Goal: Task Accomplishment & Management: Use online tool/utility

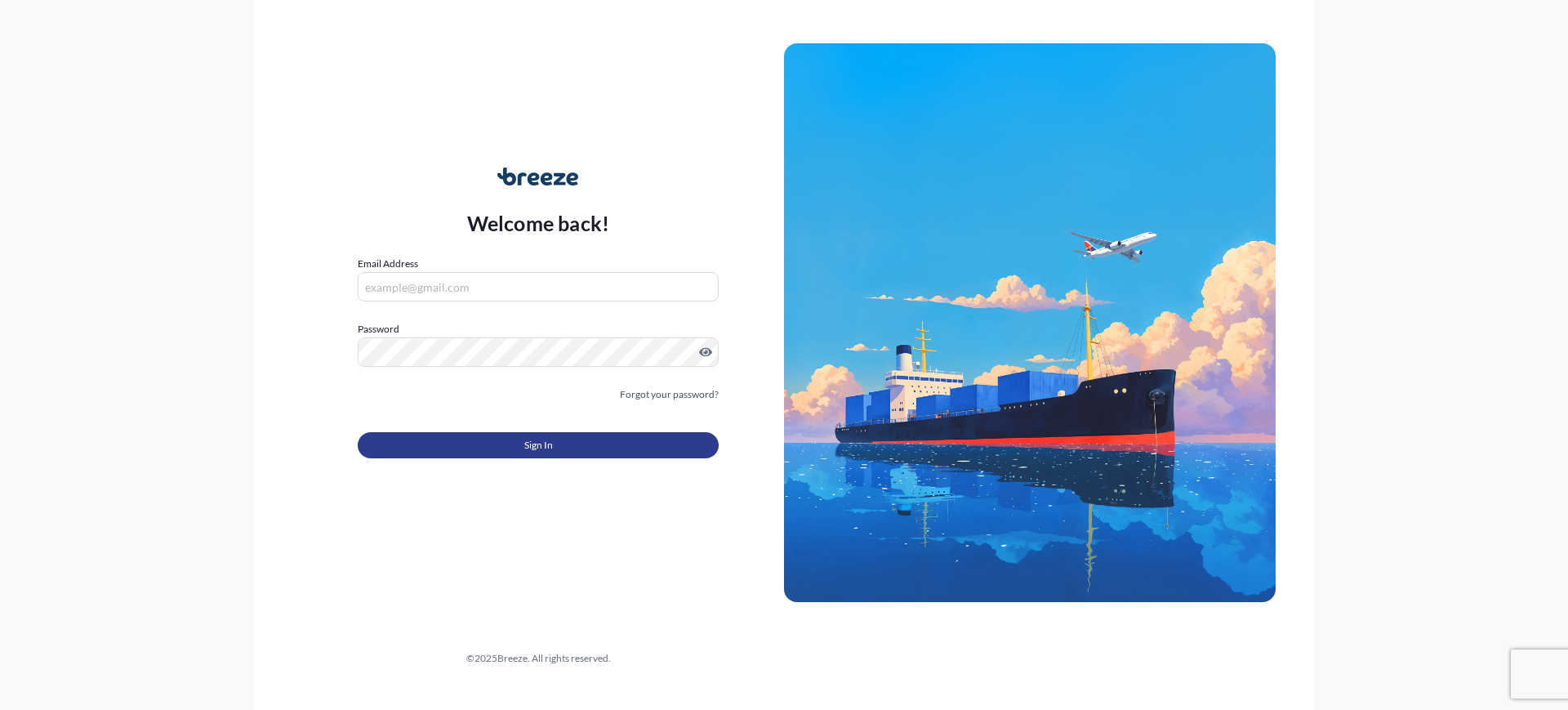
type input "[EMAIL_ADDRESS][DOMAIN_NAME]"
click at [474, 435] on button "Sign In" at bounding box center [538, 445] width 361 height 26
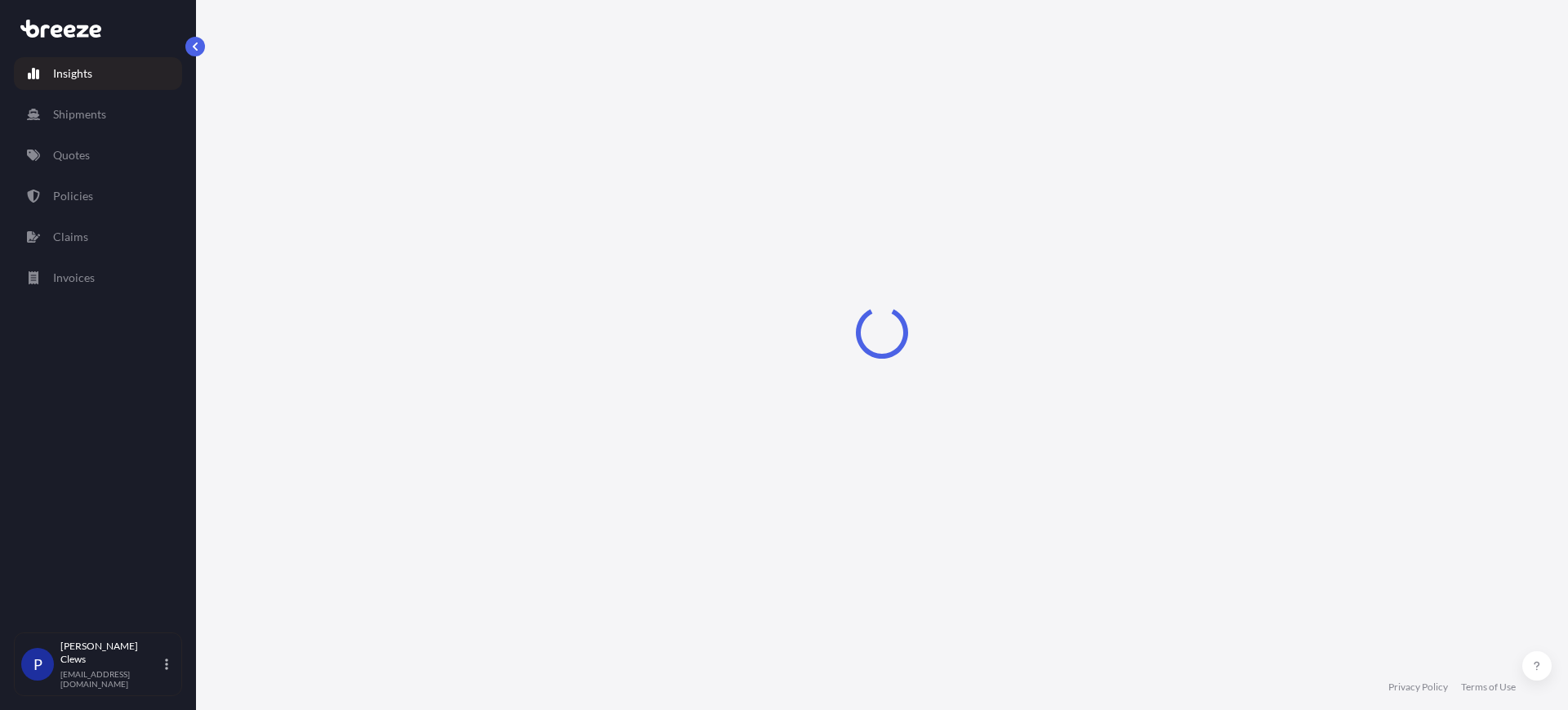
select select "2025"
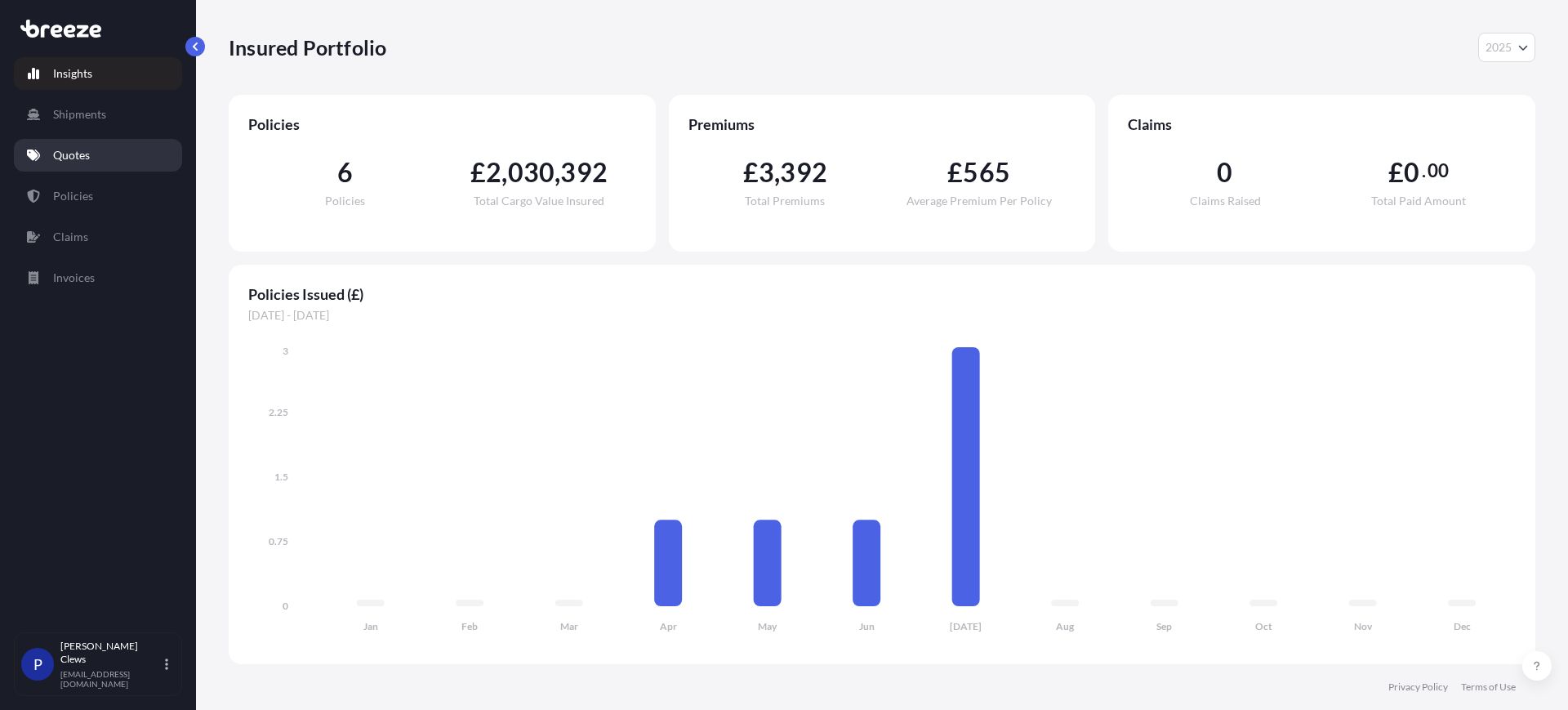
click at [52, 148] on link "Quotes" at bounding box center [98, 155] width 168 height 32
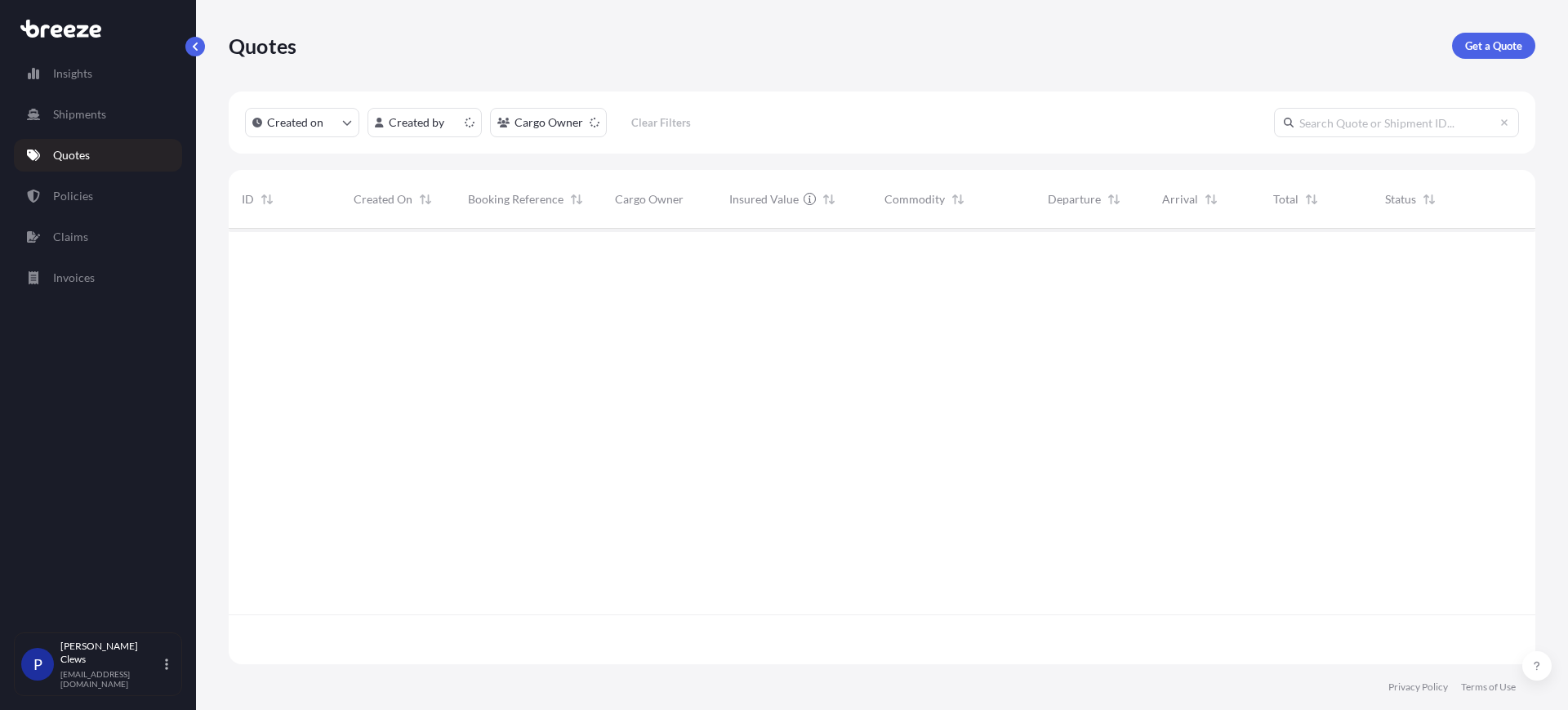
scroll to position [428, 1292]
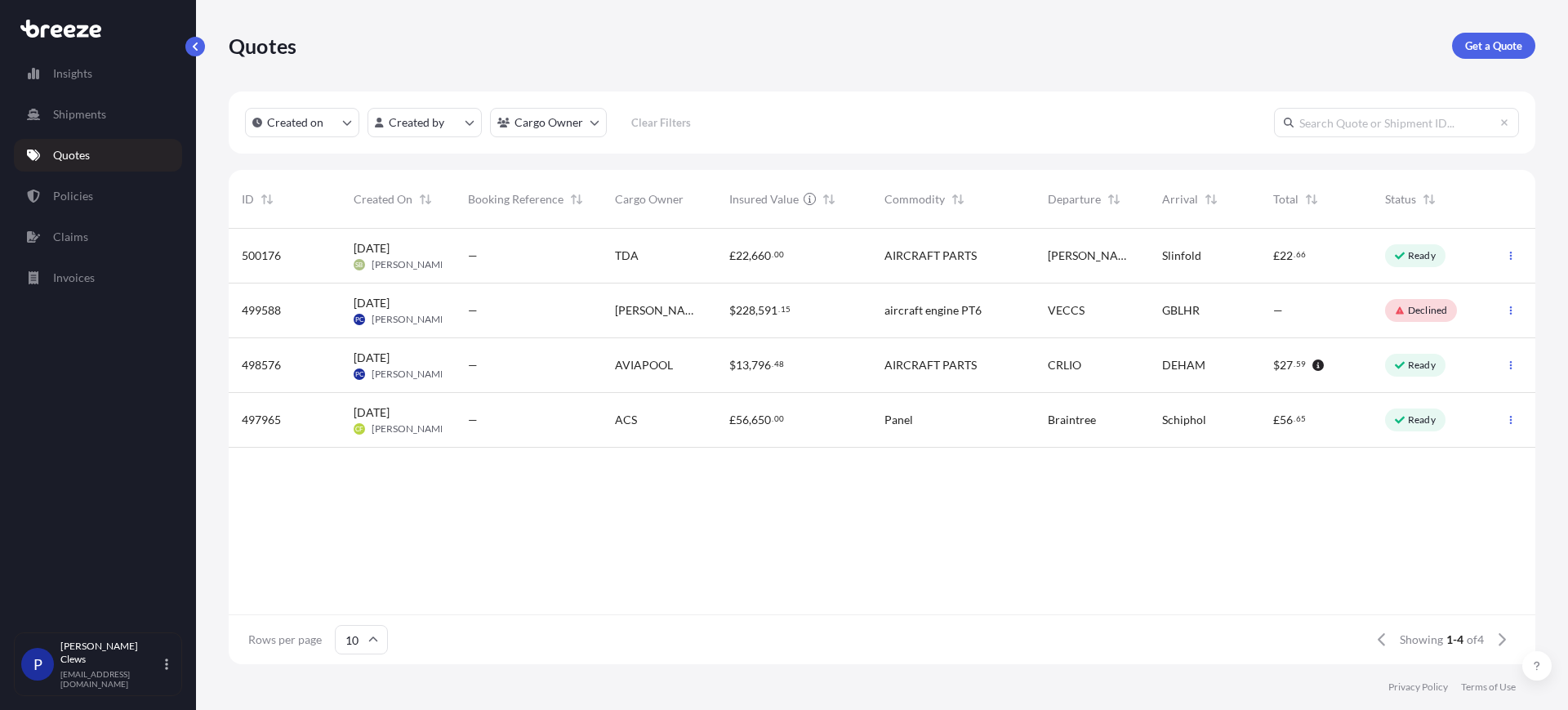
click at [620, 351] on div "AVIAPOOL" at bounding box center [659, 365] width 115 height 55
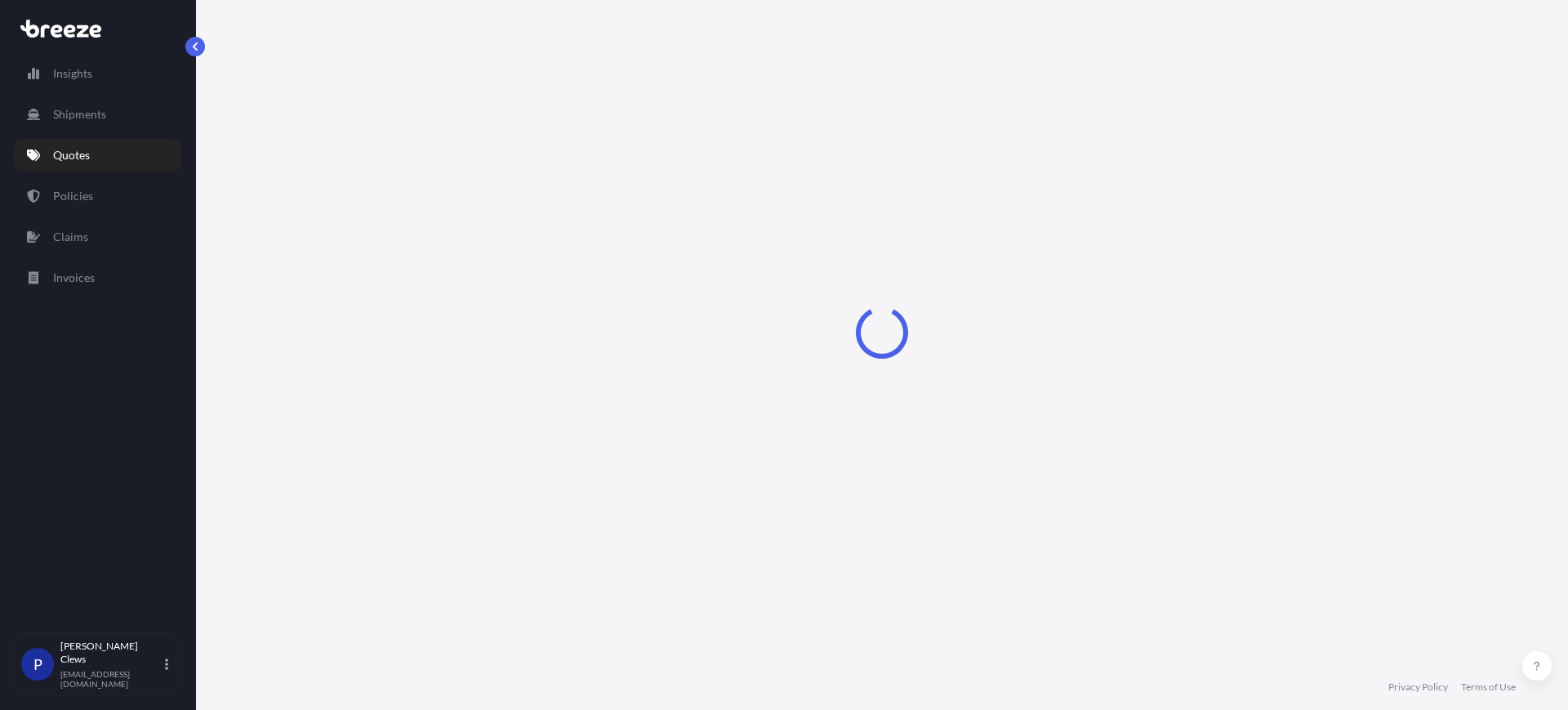
select select "Road"
select select "Sea"
select select "Road"
select select "1"
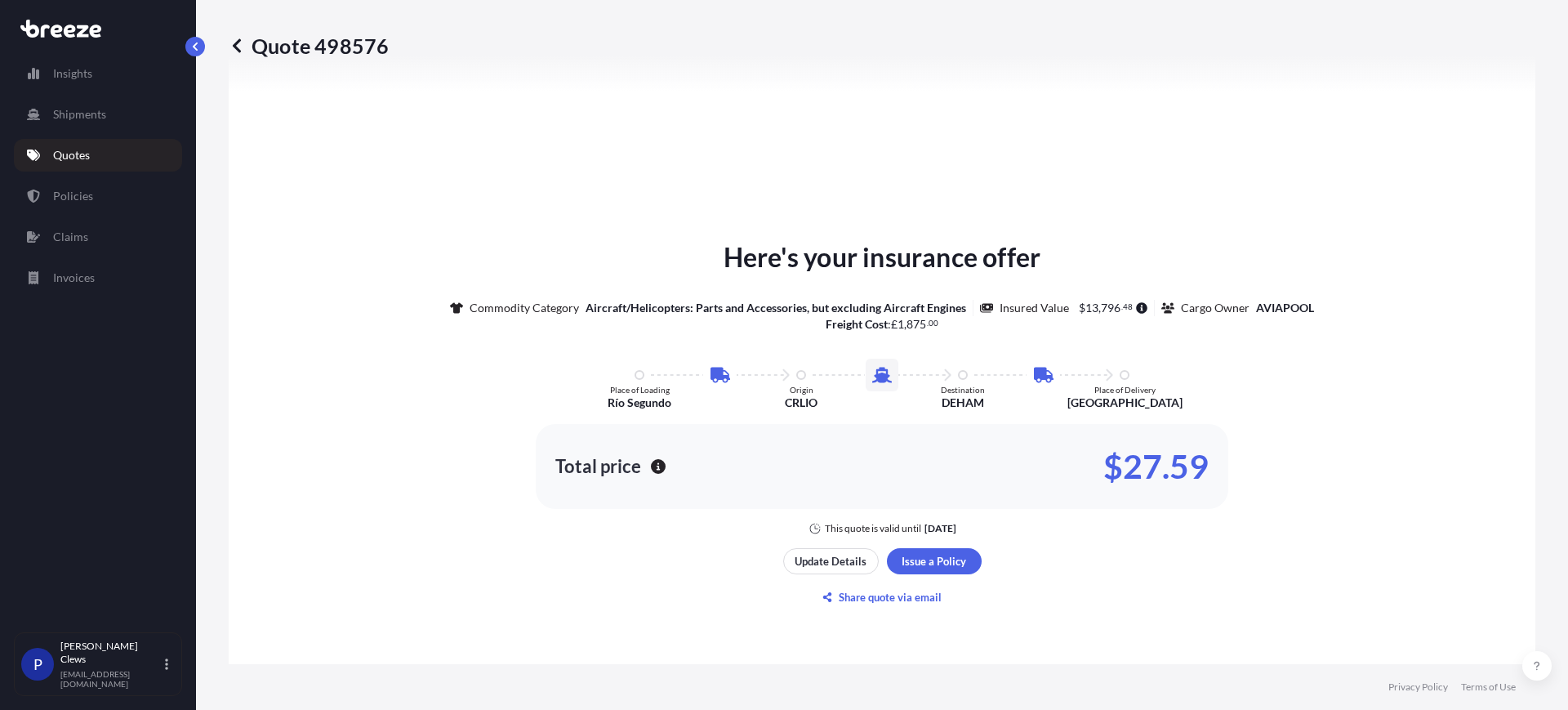
scroll to position [959, 0]
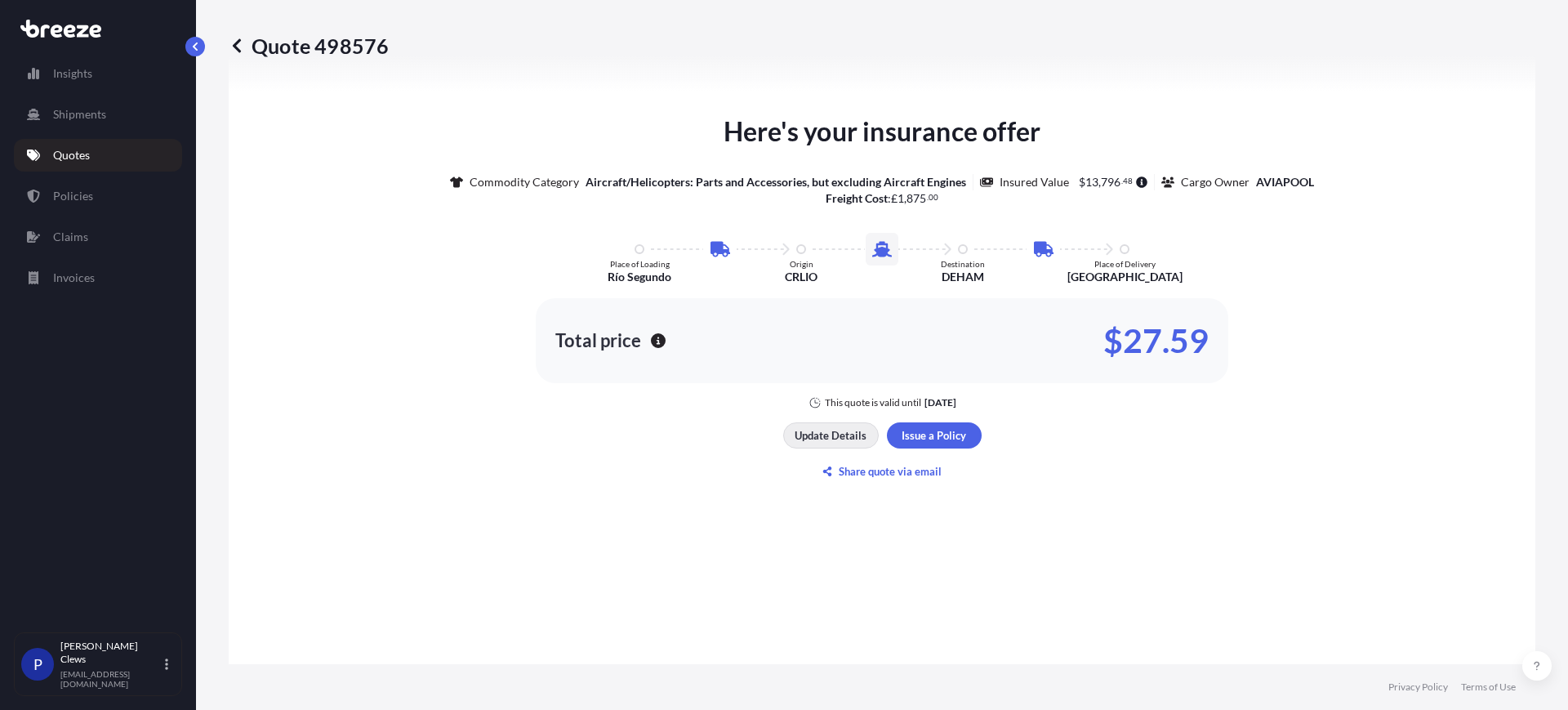
click at [815, 435] on p "Update Details" at bounding box center [831, 435] width 72 height 17
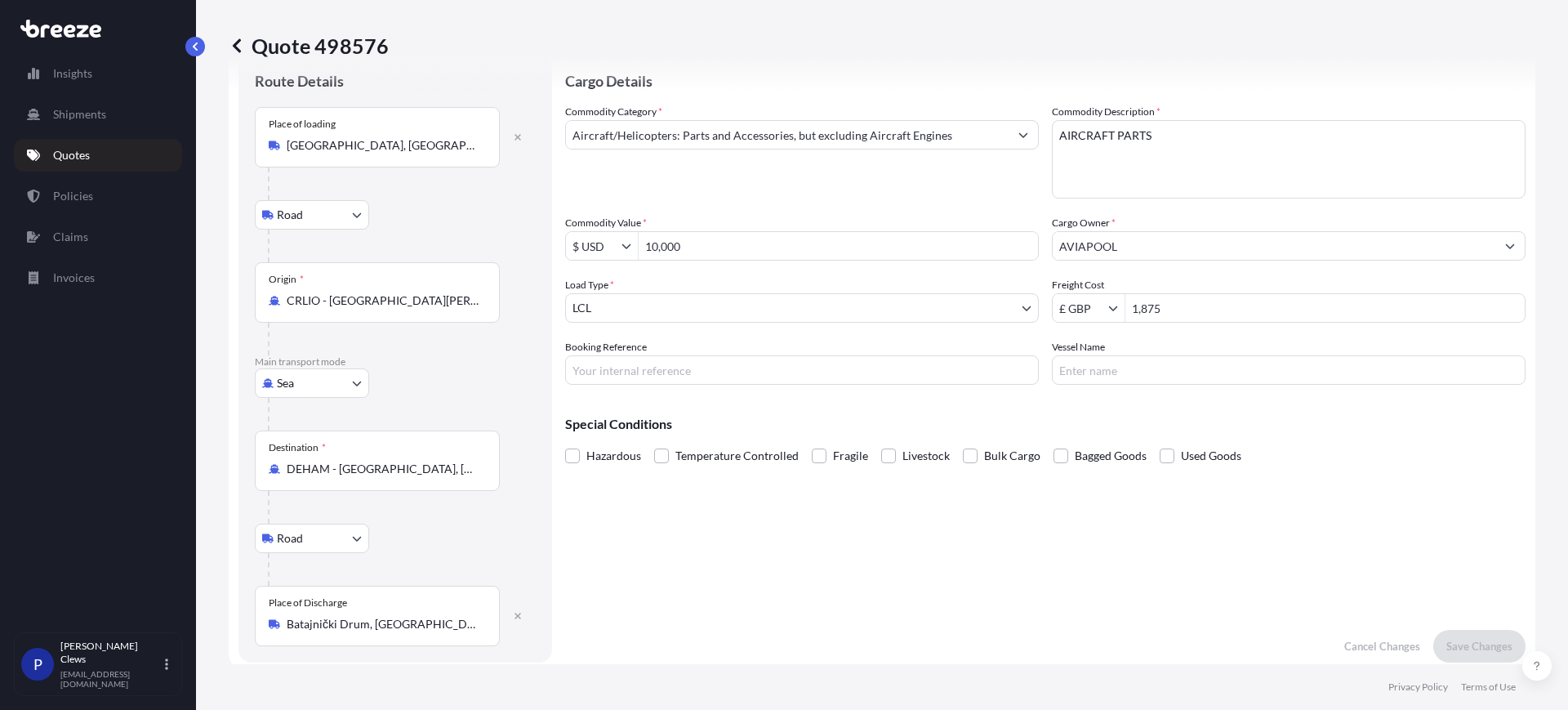
scroll to position [26, 0]
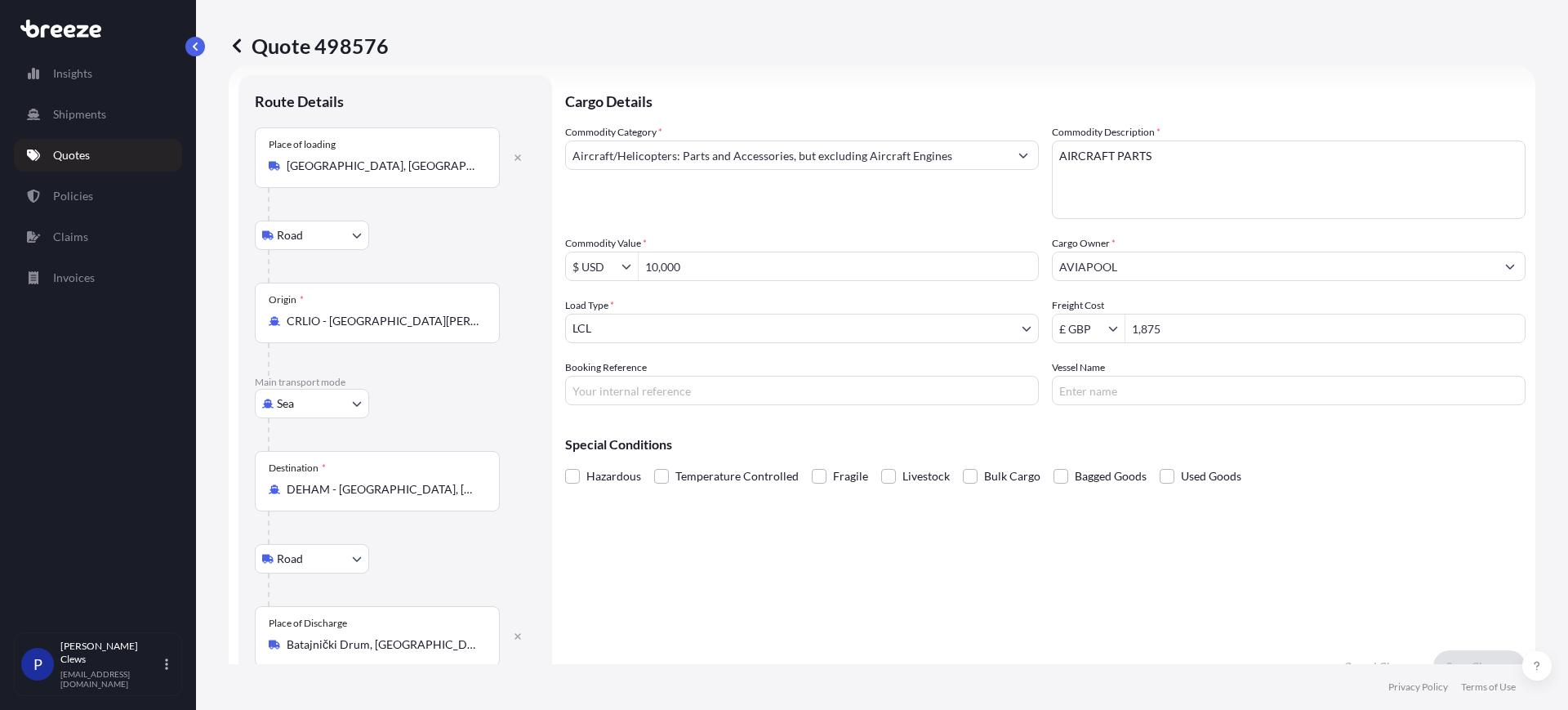
click at [298, 165] on input "[GEOGRAPHIC_DATA], [GEOGRAPHIC_DATA], [GEOGRAPHIC_DATA]" at bounding box center [383, 165] width 192 height 17
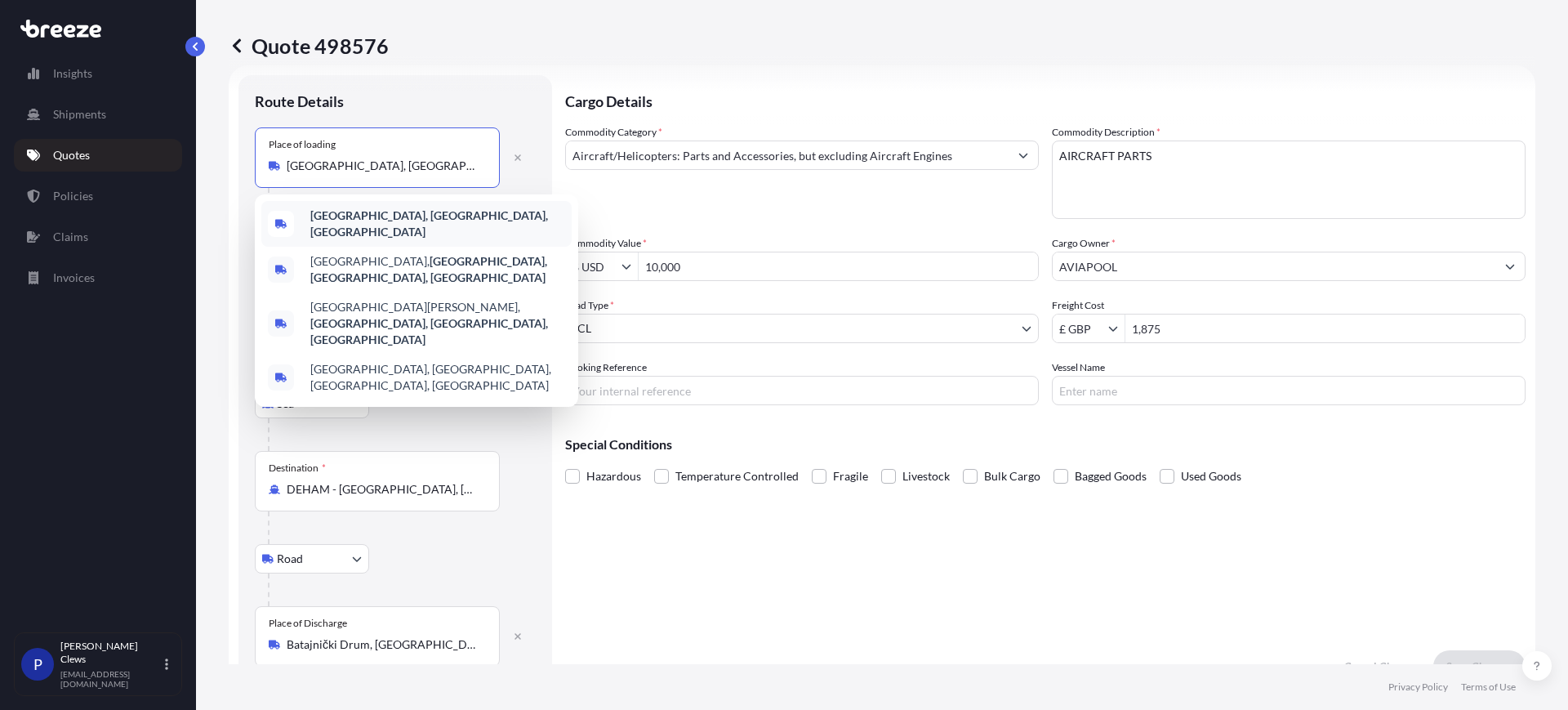
scroll to position [0, 36]
drag, startPoint x: 287, startPoint y: 164, endPoint x: 624, endPoint y: 161, distance: 337.0
click at [624, 161] on form "Route Details Place of loading [GEOGRAPHIC_DATA], [GEOGRAPHIC_DATA], [GEOGRAPHI…" at bounding box center [882, 379] width 1307 height 627
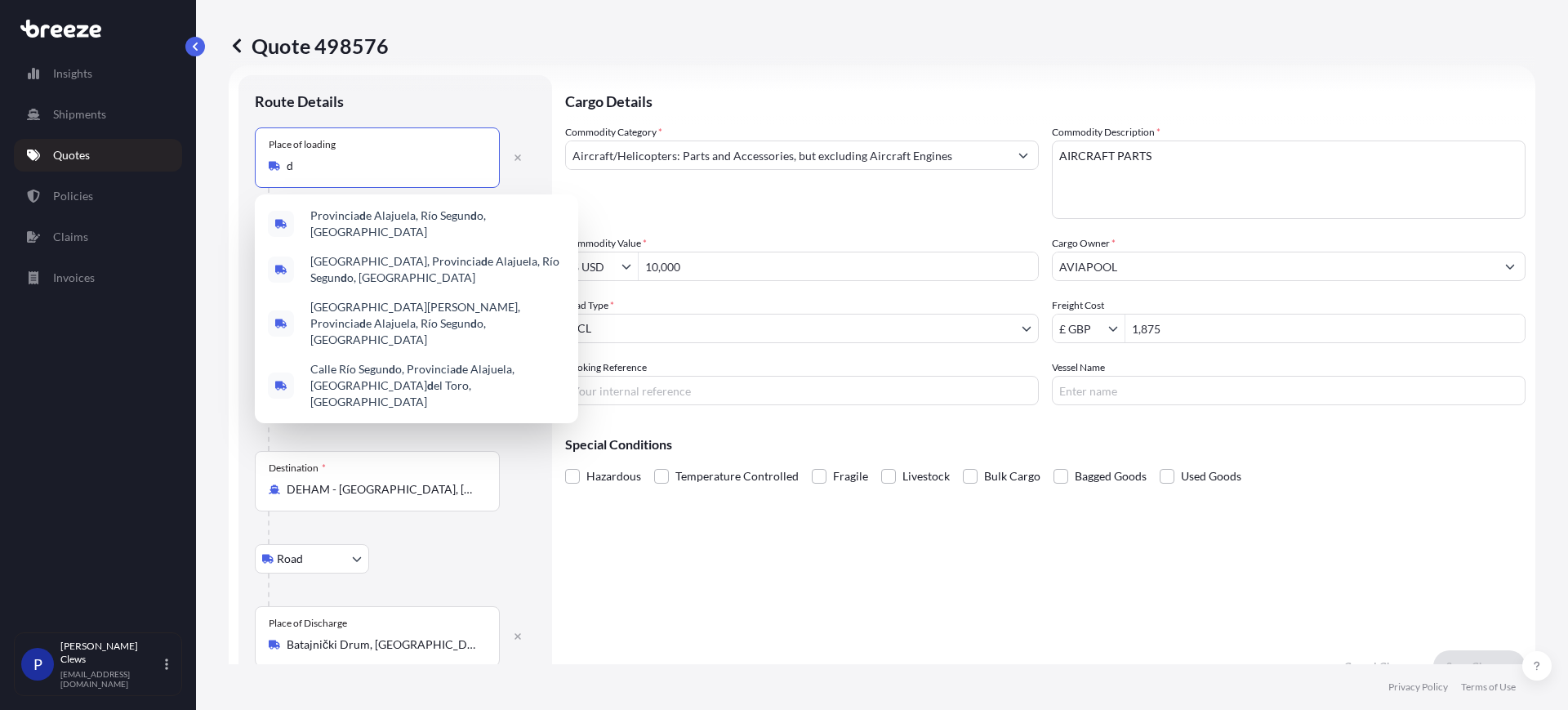
scroll to position [0, 0]
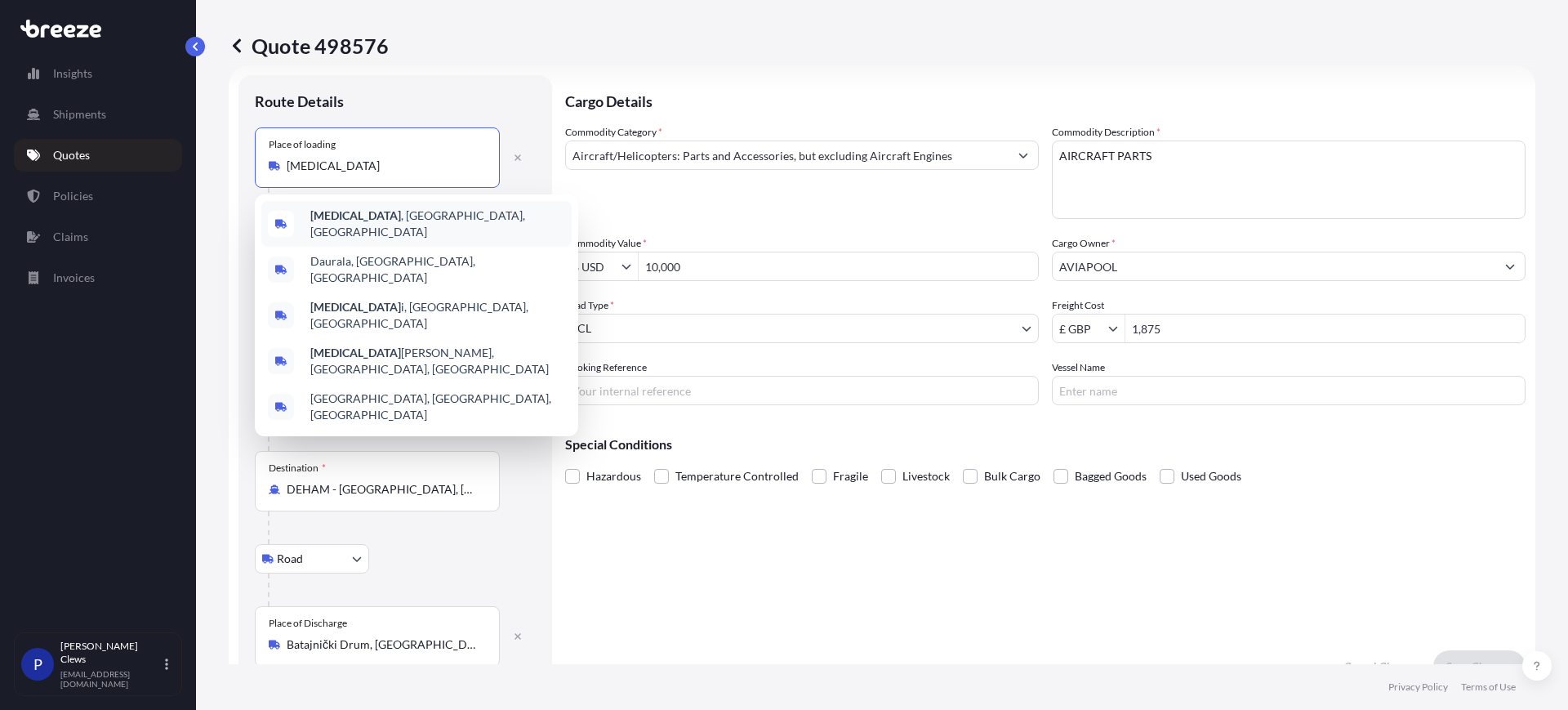
click at [328, 210] on div "[MEDICAL_DATA] , [GEOGRAPHIC_DATA], [GEOGRAPHIC_DATA]" at bounding box center [416, 224] width 310 height 45
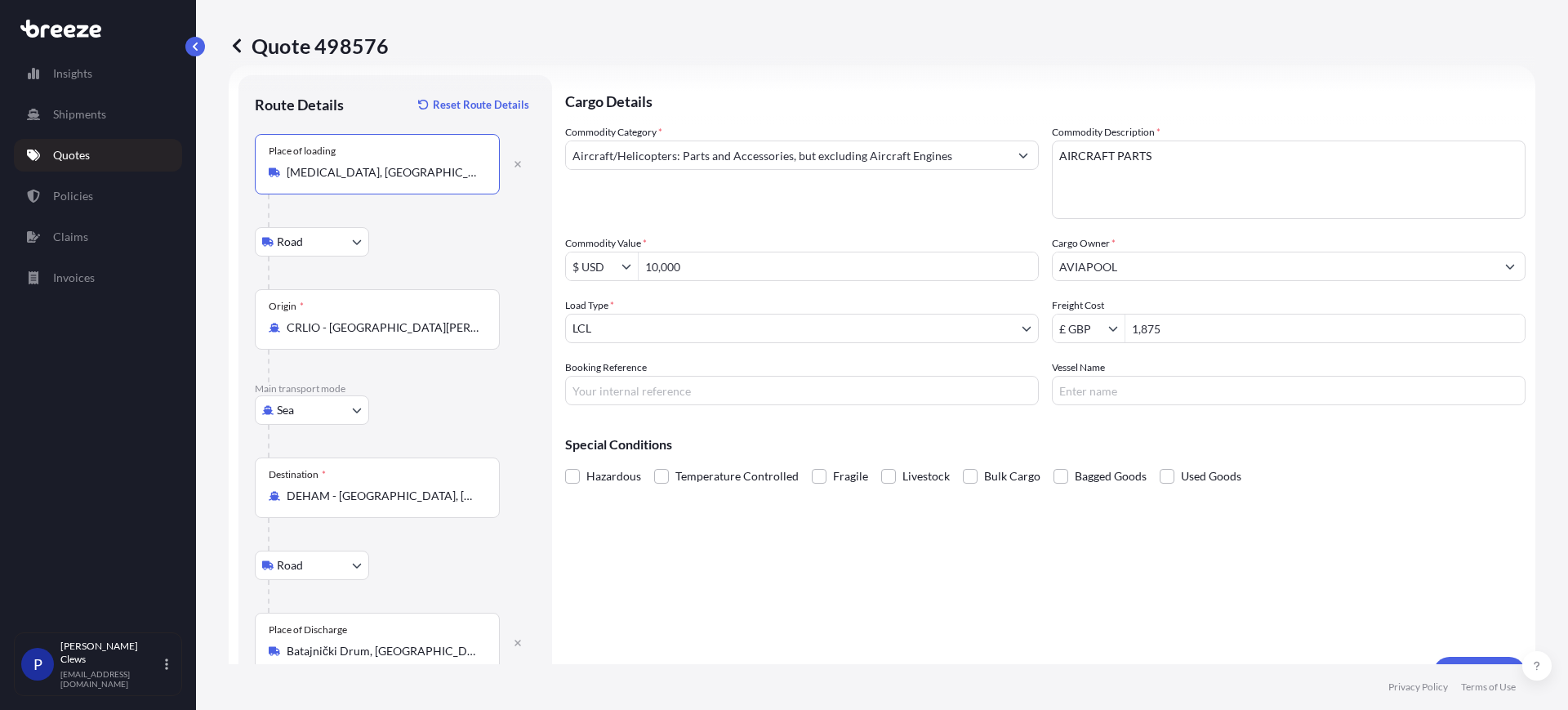
type input "[MEDICAL_DATA], [GEOGRAPHIC_DATA], [GEOGRAPHIC_DATA]"
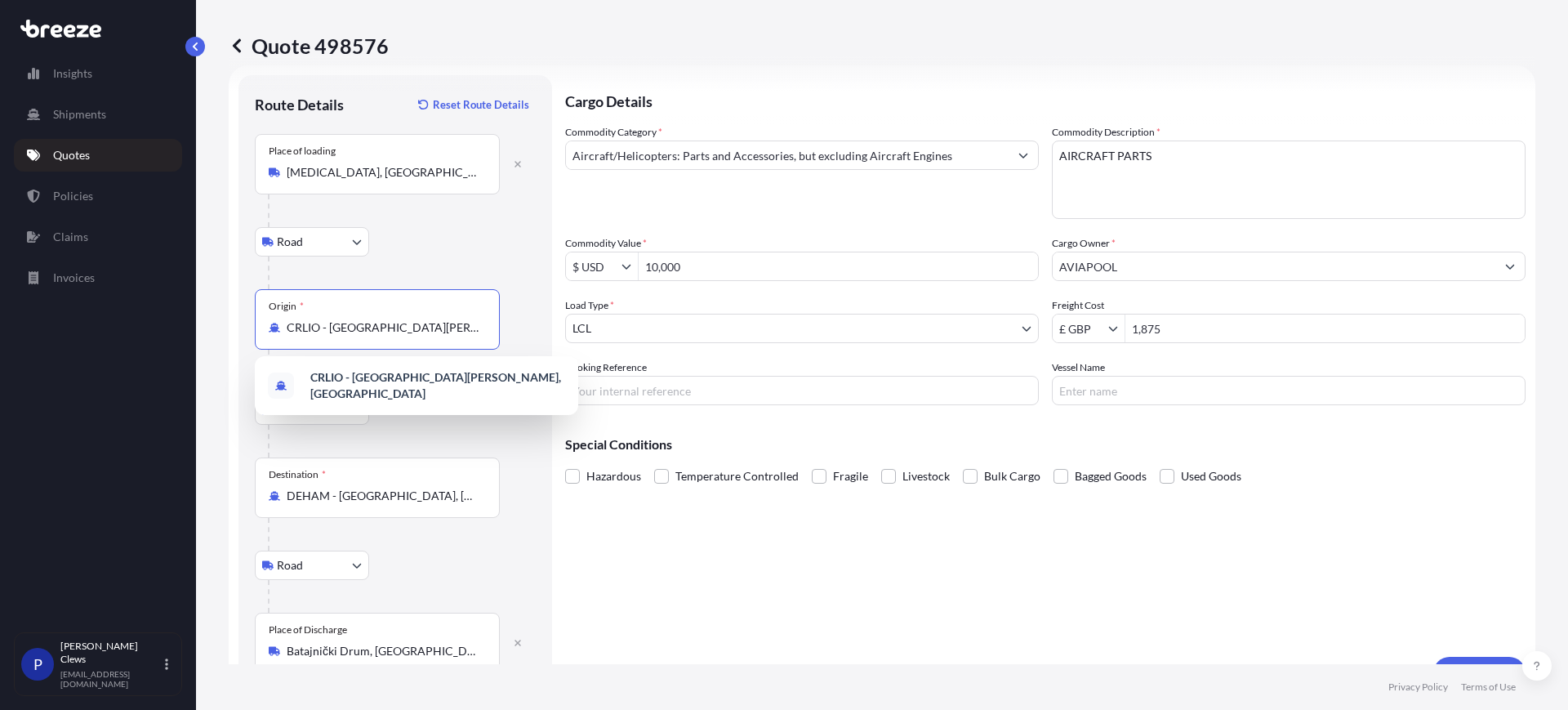
drag, startPoint x: 456, startPoint y: 329, endPoint x: 143, endPoint y: 324, distance: 313.0
click at [143, 324] on div "Insights Shipments Quotes Policies Claims Invoices P [PERSON_NAME] [EMAIL_ADDRE…" at bounding box center [784, 355] width 1568 height 710
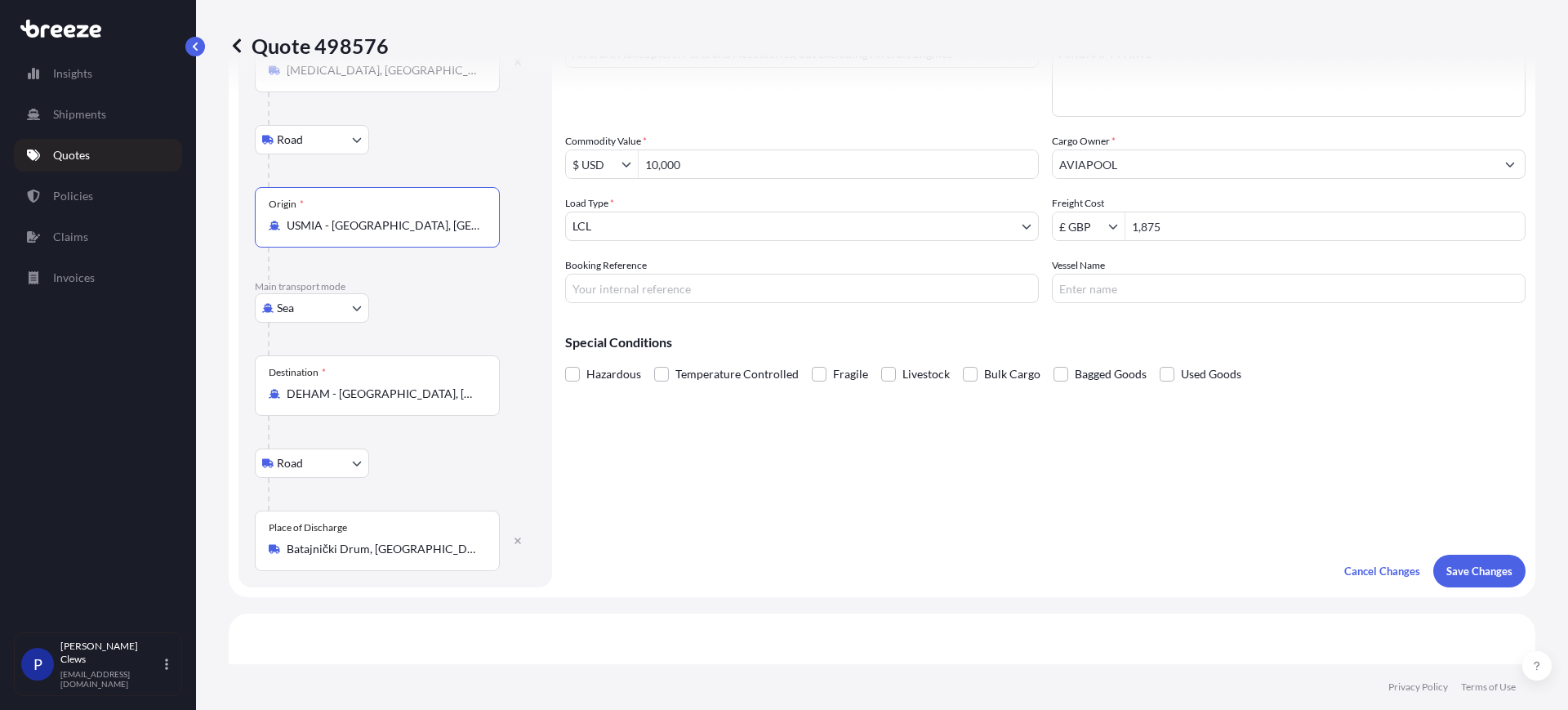
scroll to position [230, 0]
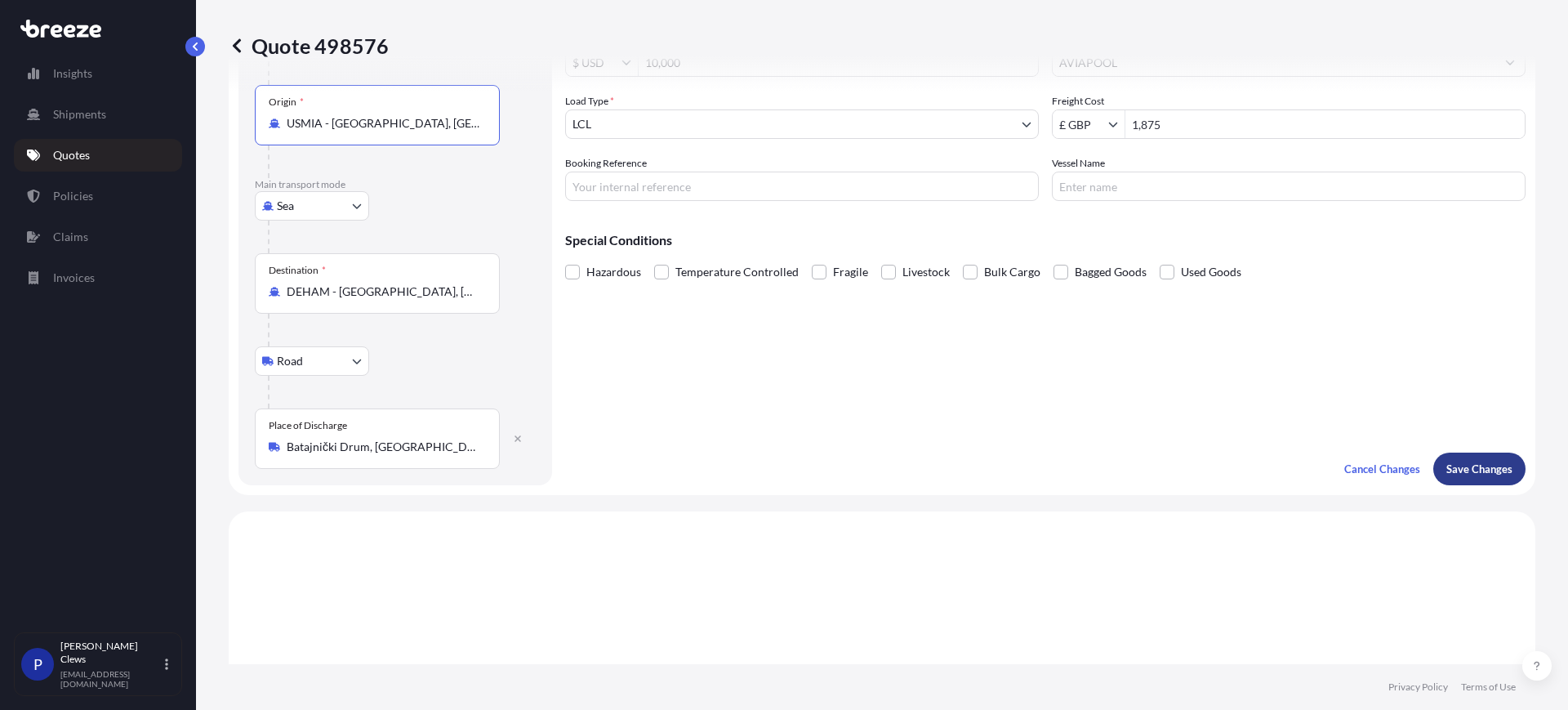
type input "USMIA - [GEOGRAPHIC_DATA], [GEOGRAPHIC_DATA]"
click at [1456, 471] on p "Save Changes" at bounding box center [1480, 469] width 66 height 17
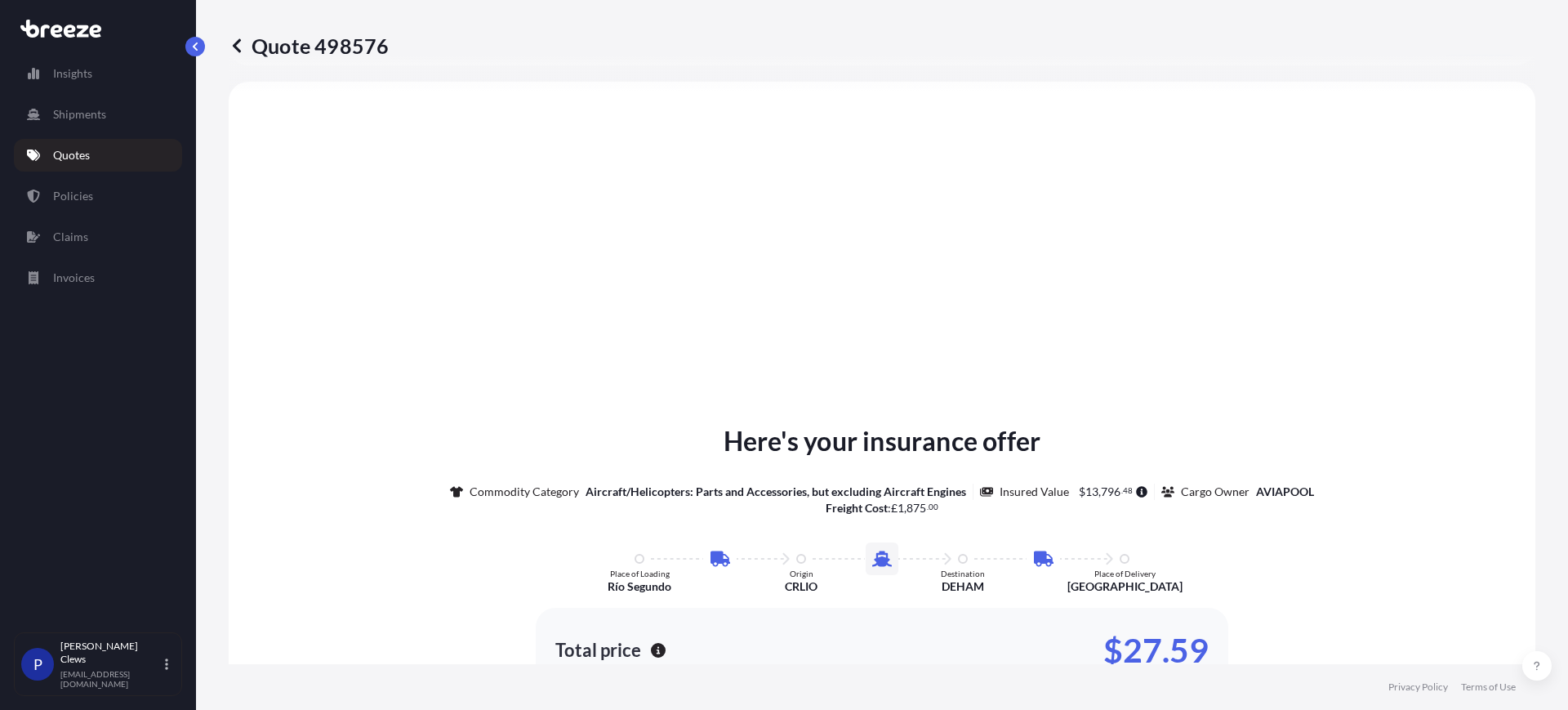
select select "Road"
select select "Sea"
select select "Road"
select select "1"
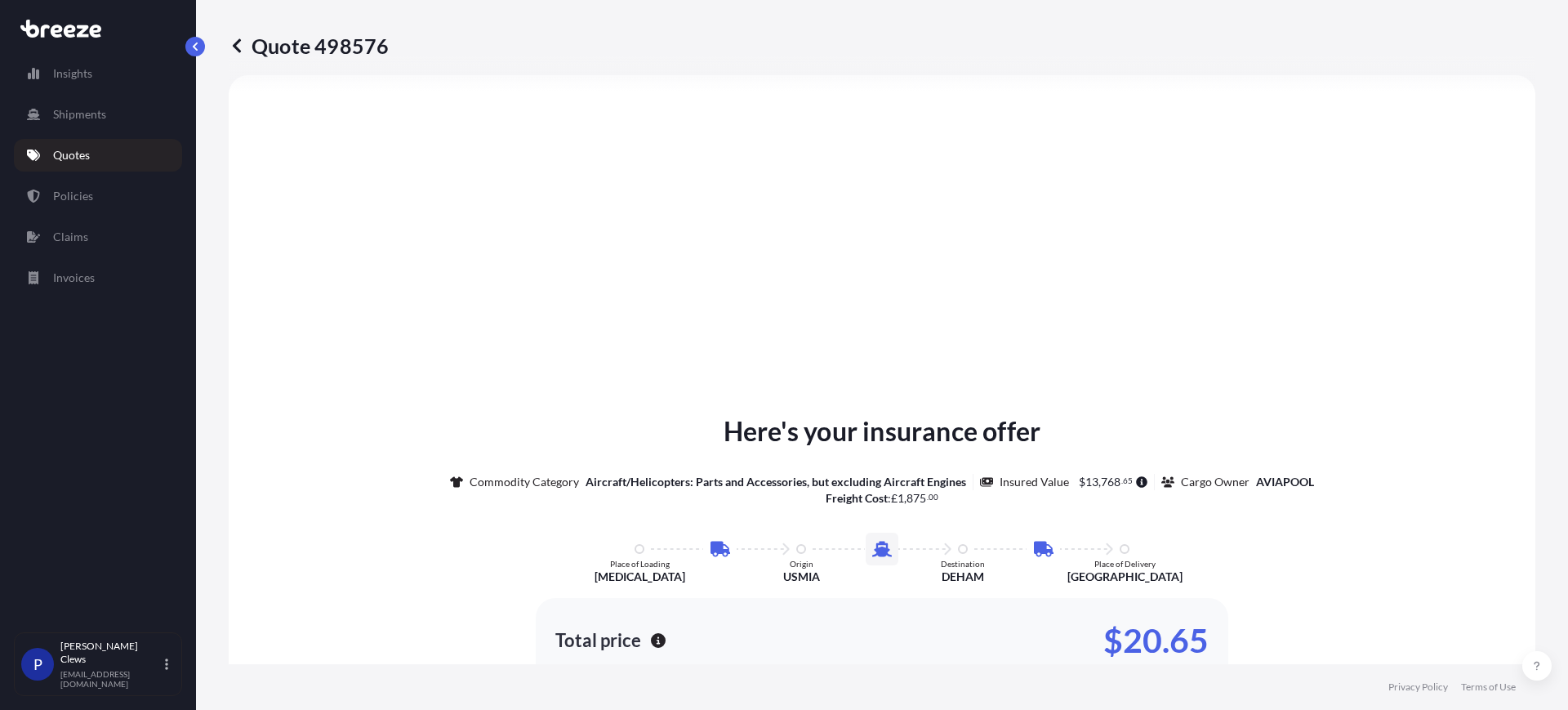
type input "$ USD"
type input "£ GBP"
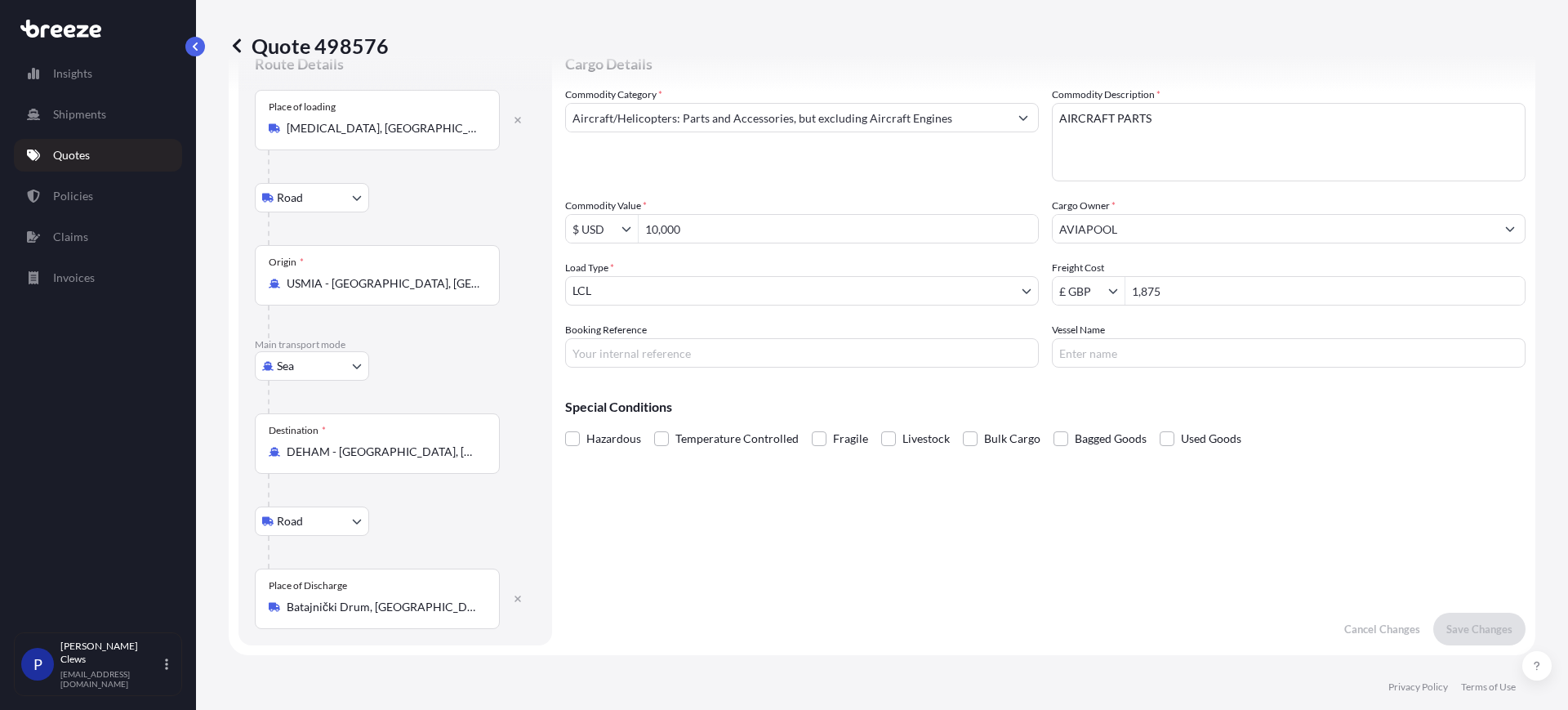
scroll to position [0, 0]
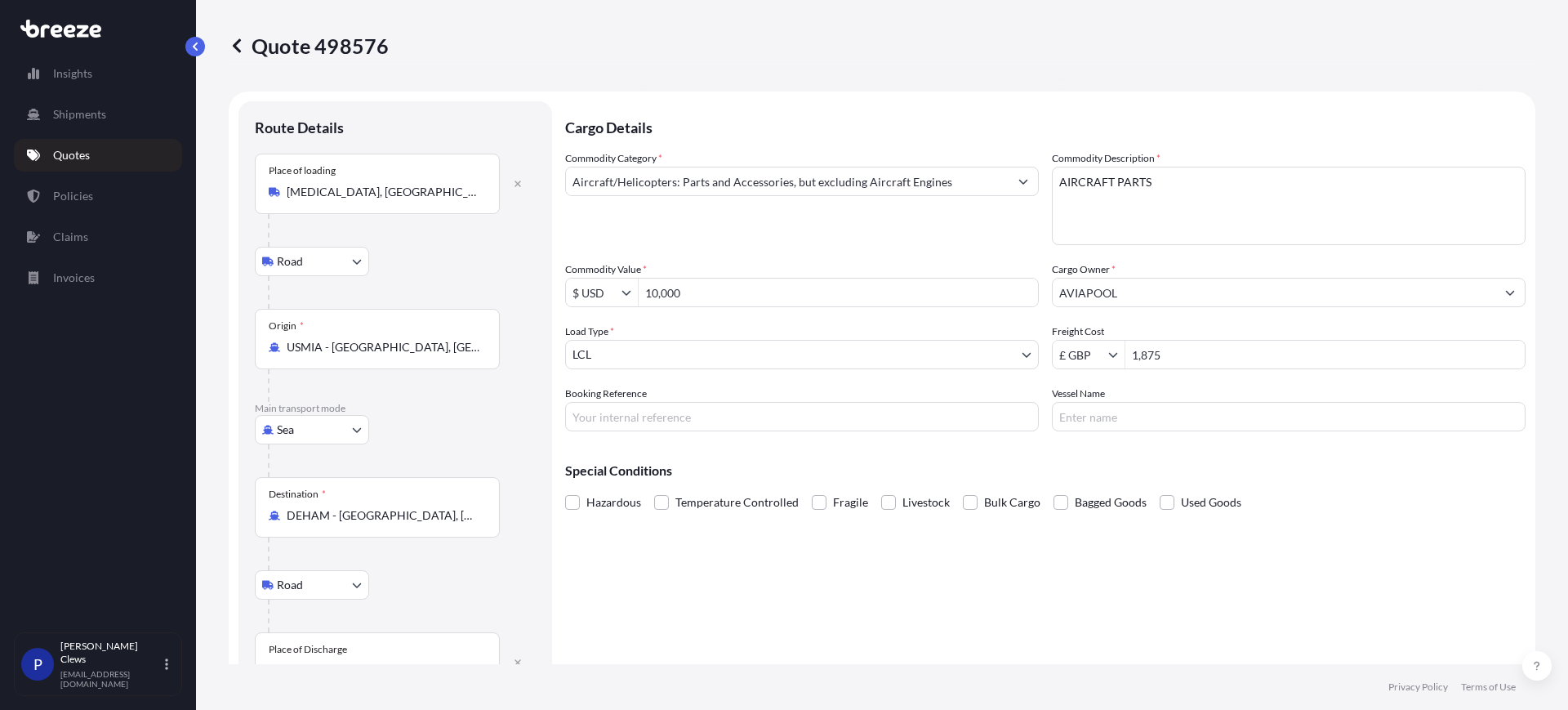
click at [44, 129] on link "Shipments" at bounding box center [98, 114] width 168 height 32
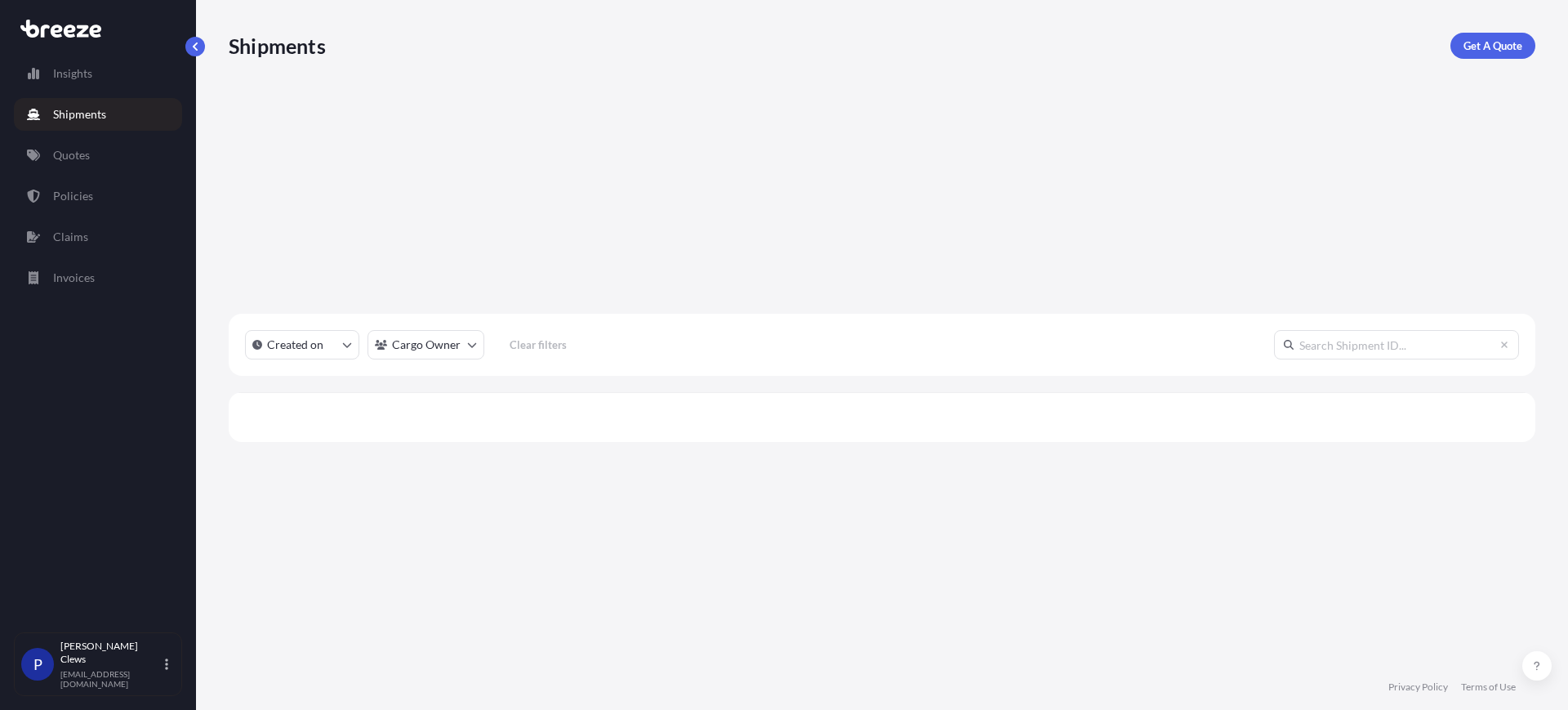
scroll to position [428, 1292]
click at [61, 157] on p "Quotes" at bounding box center [72, 155] width 37 height 17
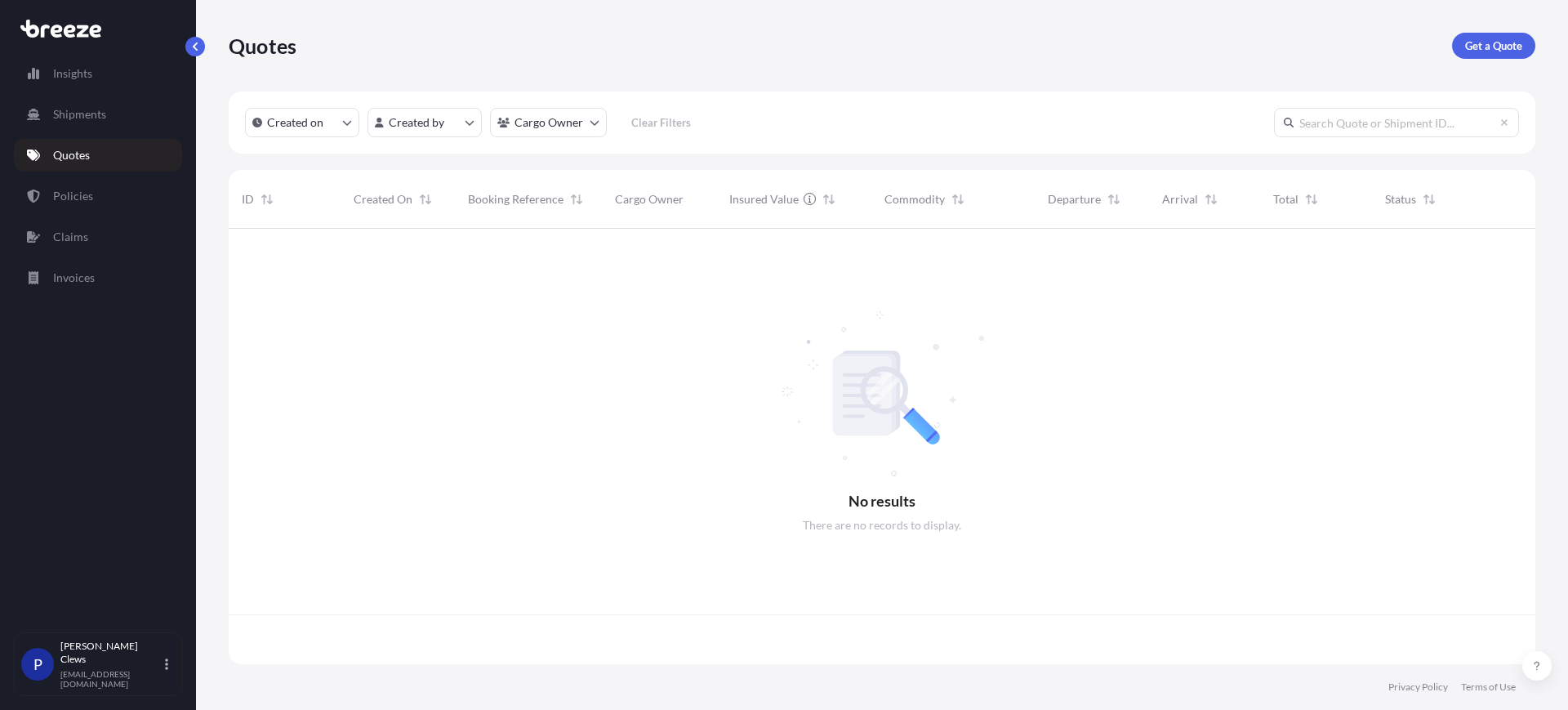
scroll to position [428, 1292]
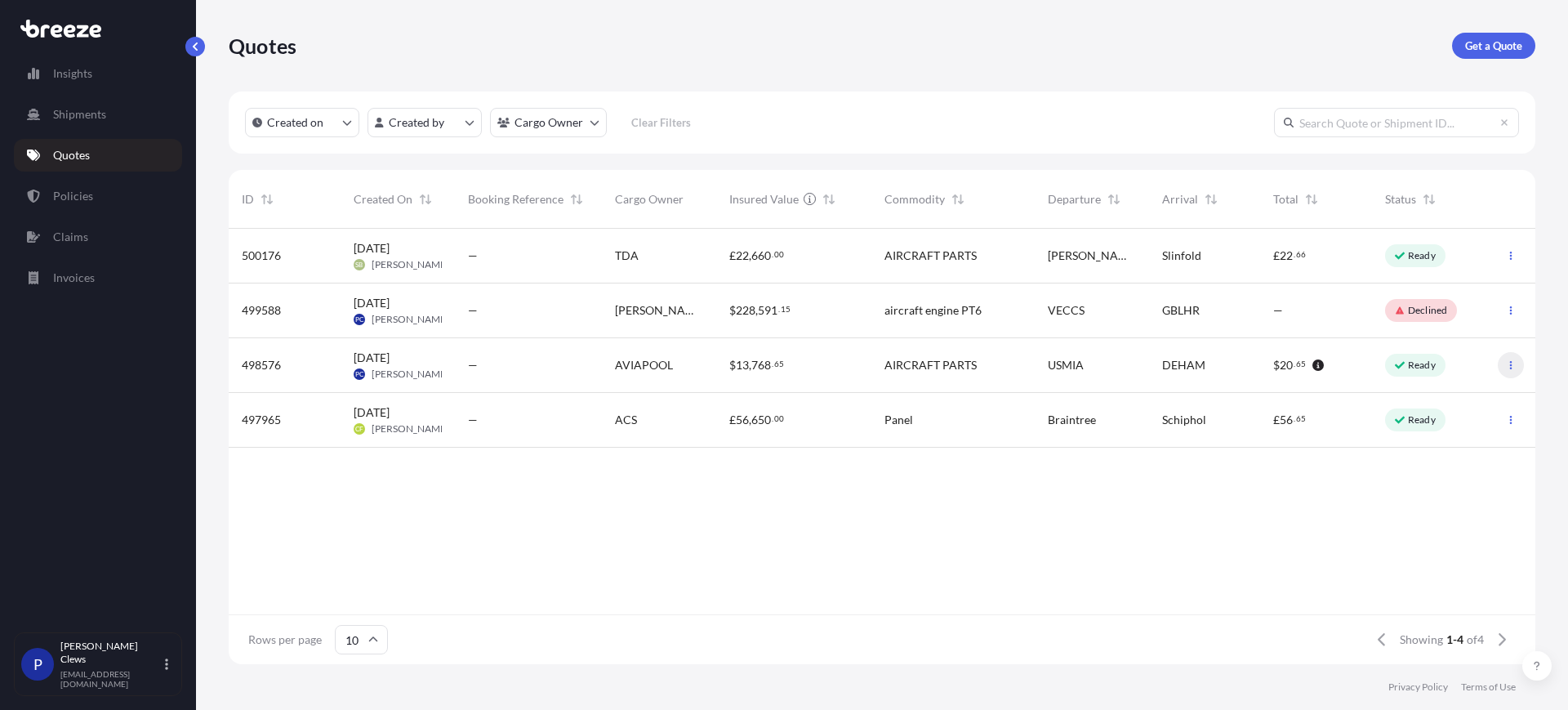
click at [1509, 360] on icon "button" at bounding box center [1510, 365] width 10 height 10
click at [494, 358] on div "—" at bounding box center [528, 365] width 121 height 17
select select "Road"
select select "Sea"
select select "Road"
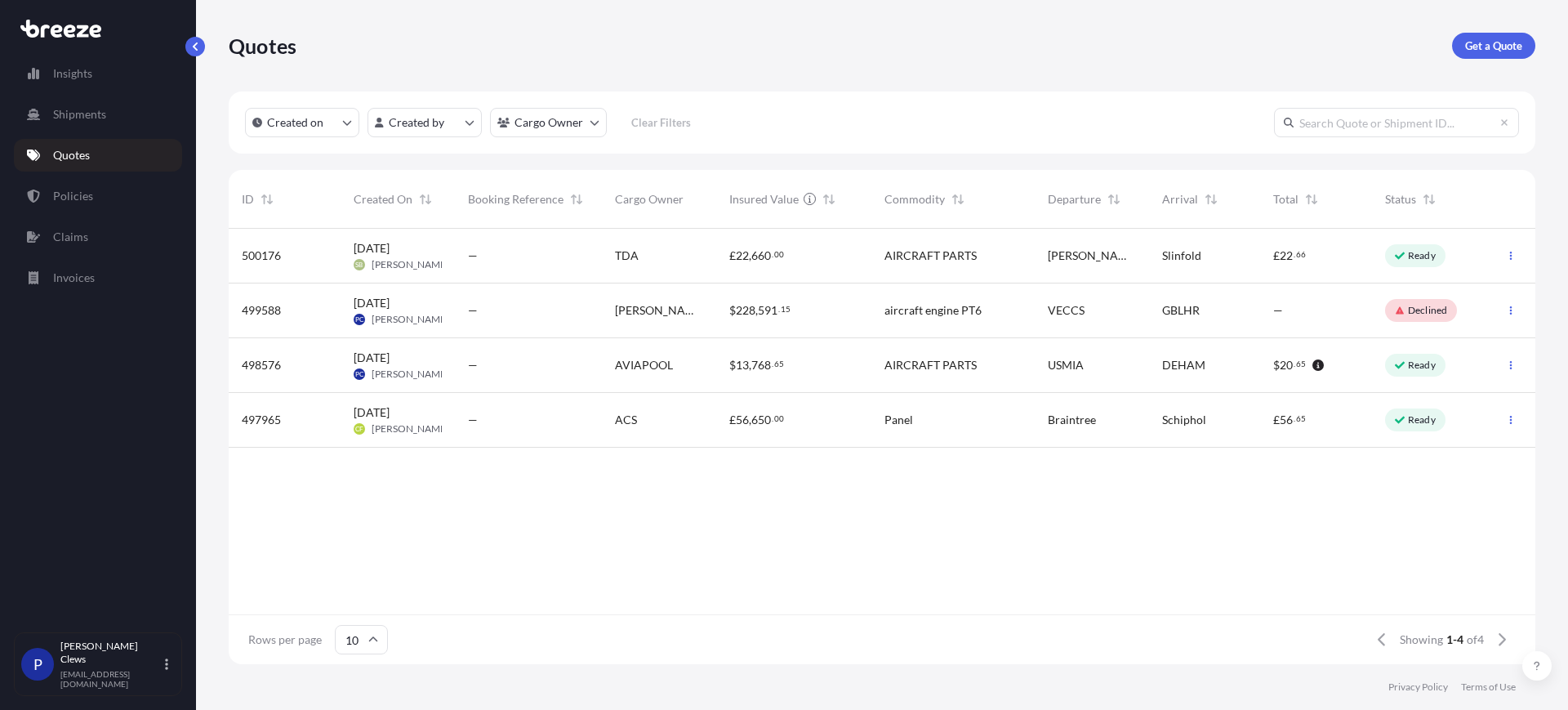
select select "1"
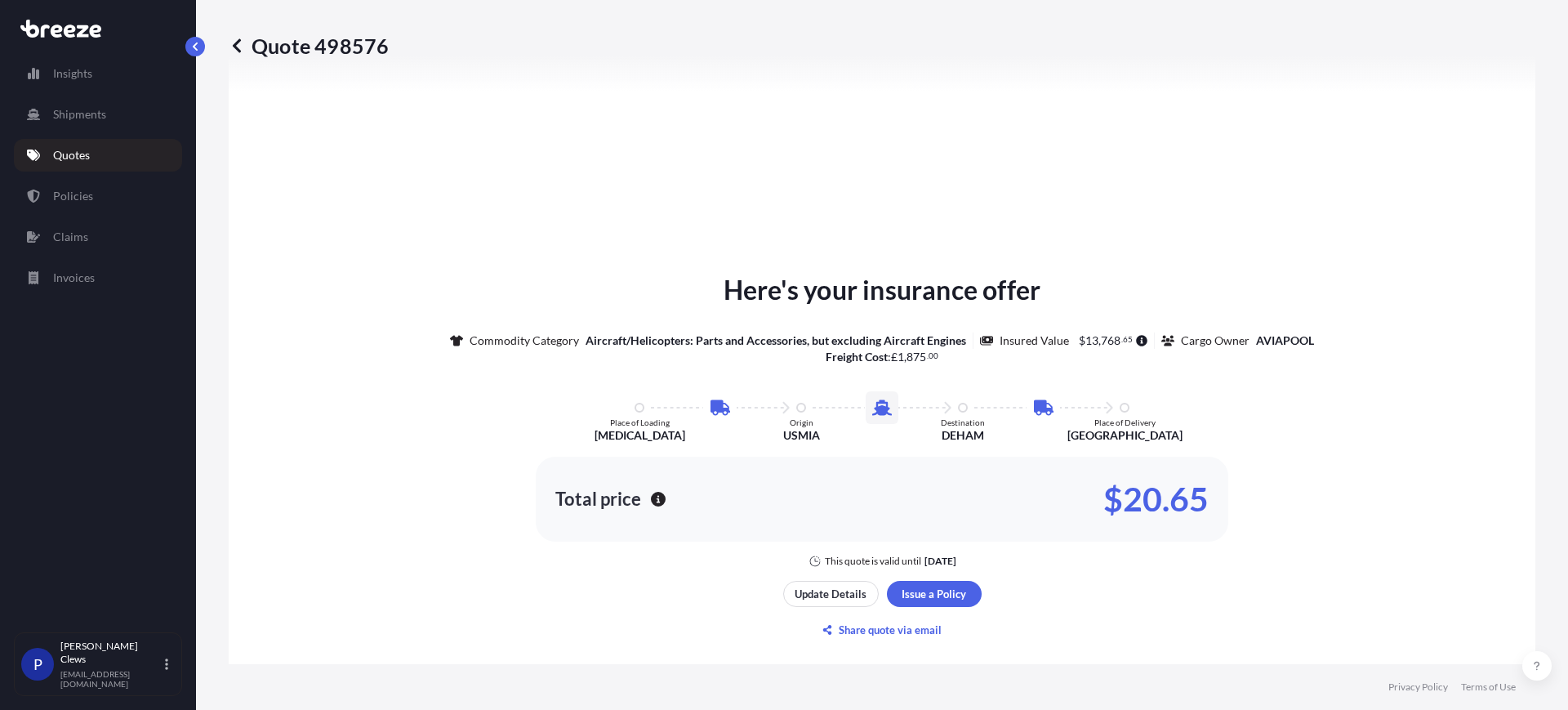
scroll to position [1062, 0]
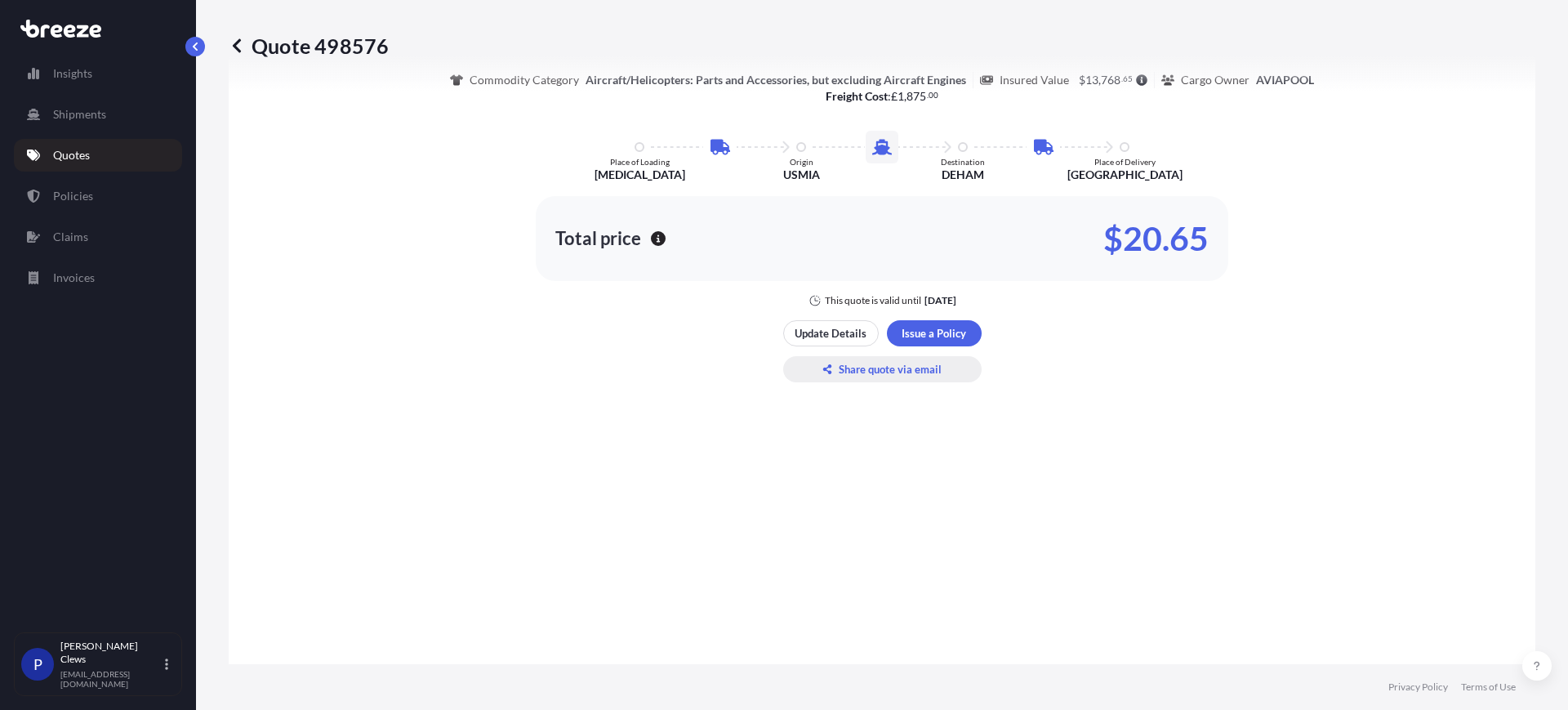
click at [885, 364] on p "Share quote via email" at bounding box center [890, 369] width 103 height 17
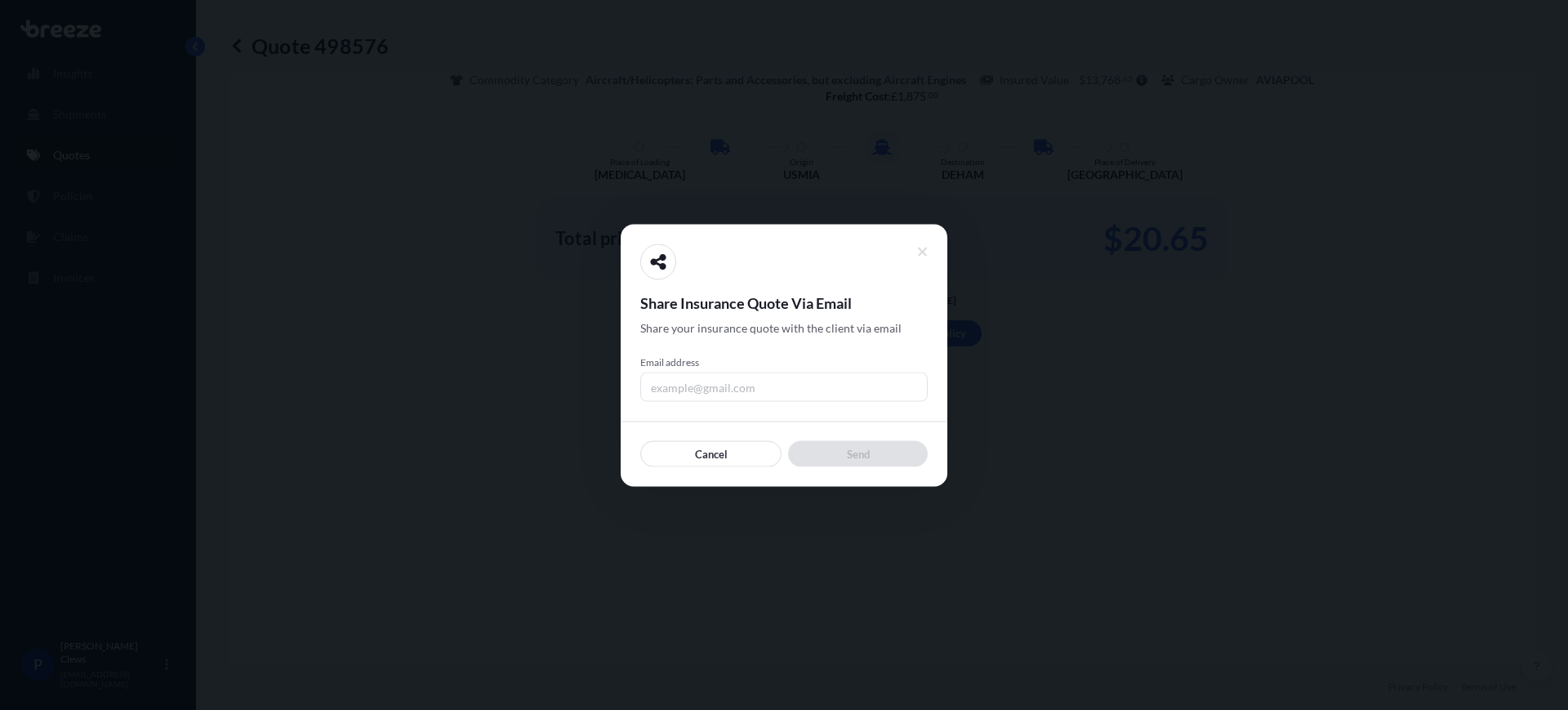
click at [757, 399] on input "Email address" at bounding box center [784, 386] width 288 height 30
type input "[EMAIL_ADDRESS][DOMAIN_NAME]"
